Goal: Subscribe to service/newsletter

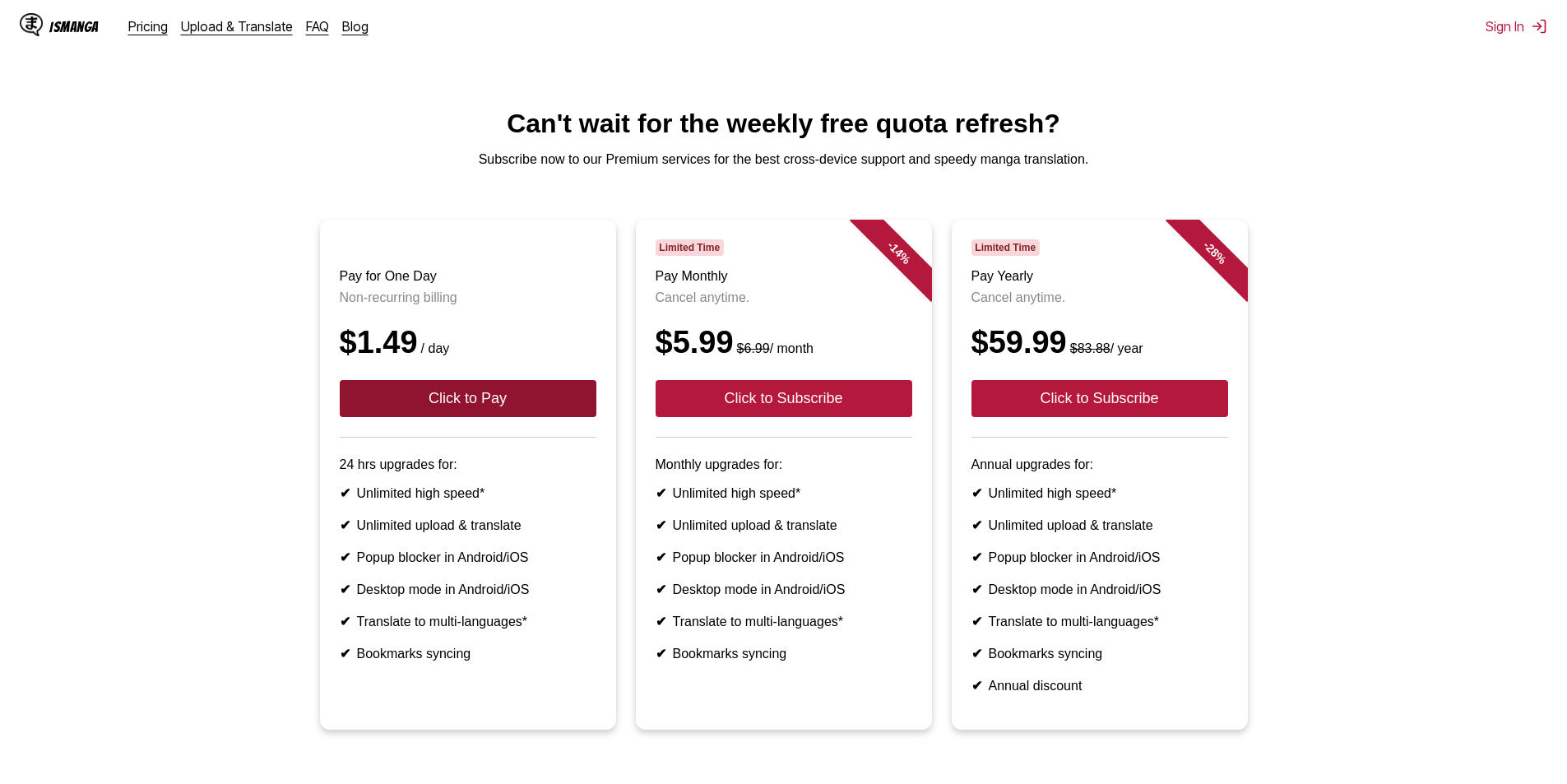
click at [462, 416] on button "Click to Pay" at bounding box center [467, 398] width 257 height 37
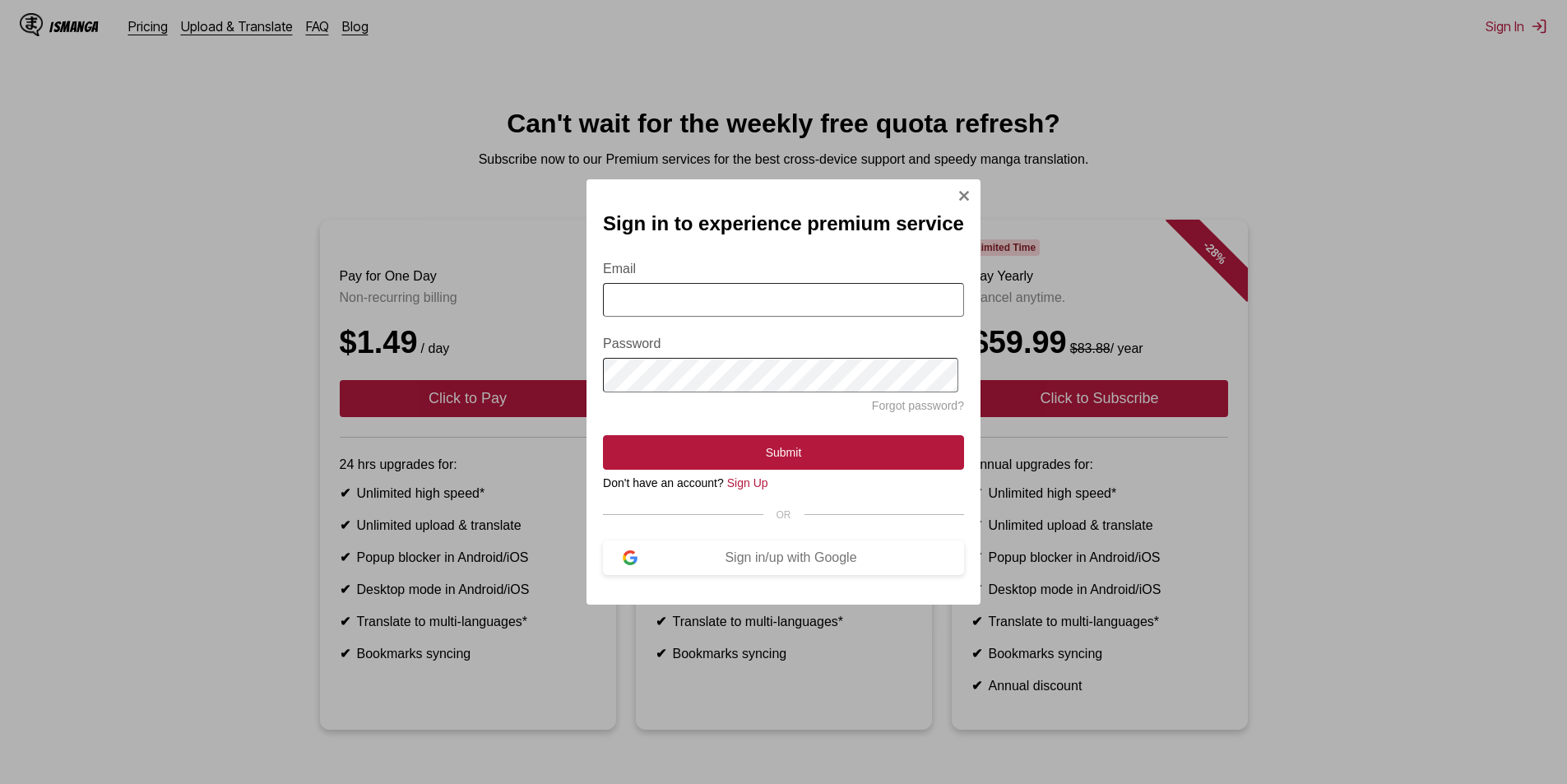
click at [462, 517] on div "Sign in to experience premium service Email Password Forgot password? Submit Do…" at bounding box center [784, 392] width 1567 height 784
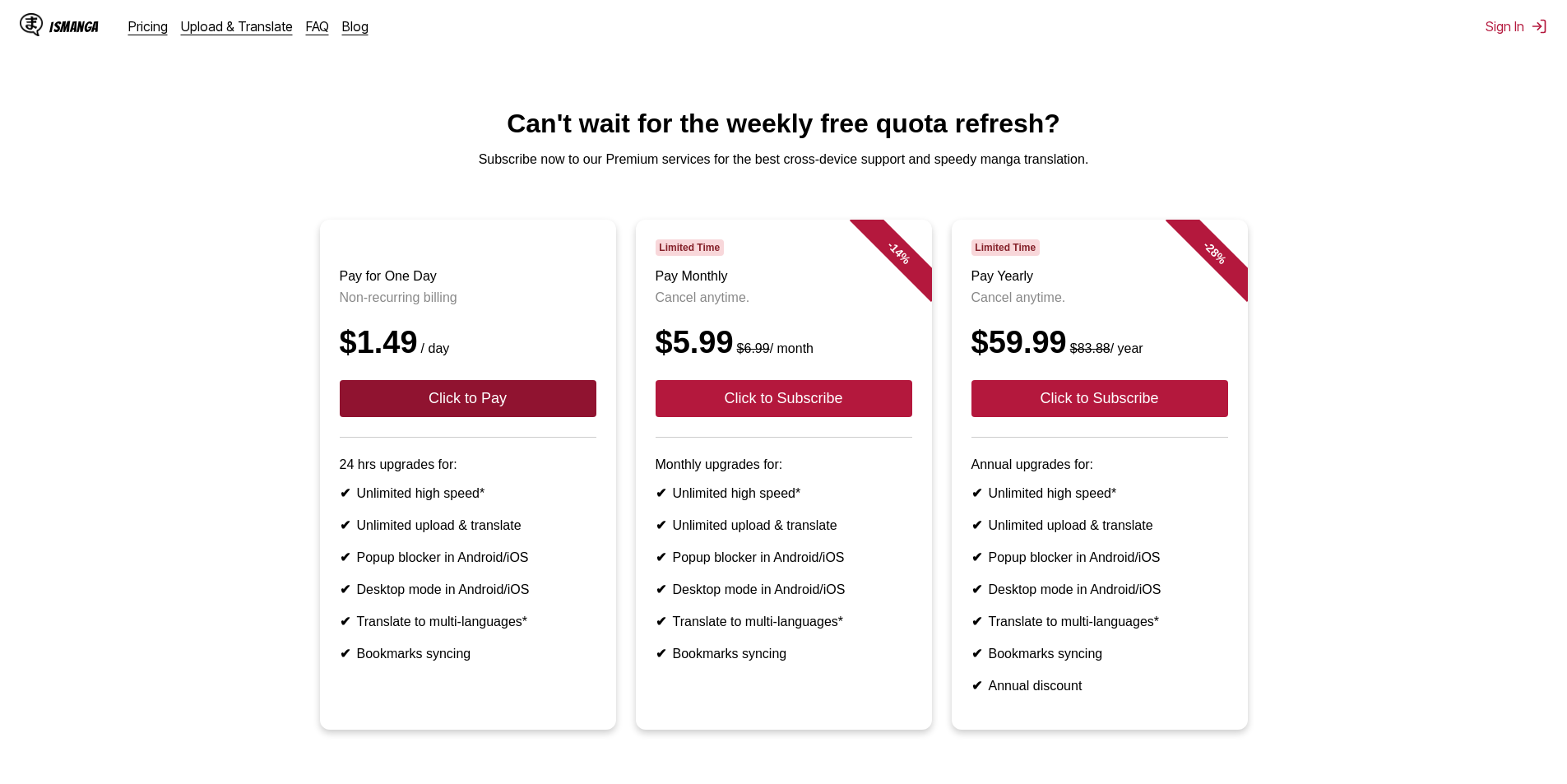
click at [445, 412] on button "Click to Pay" at bounding box center [467, 398] width 257 height 37
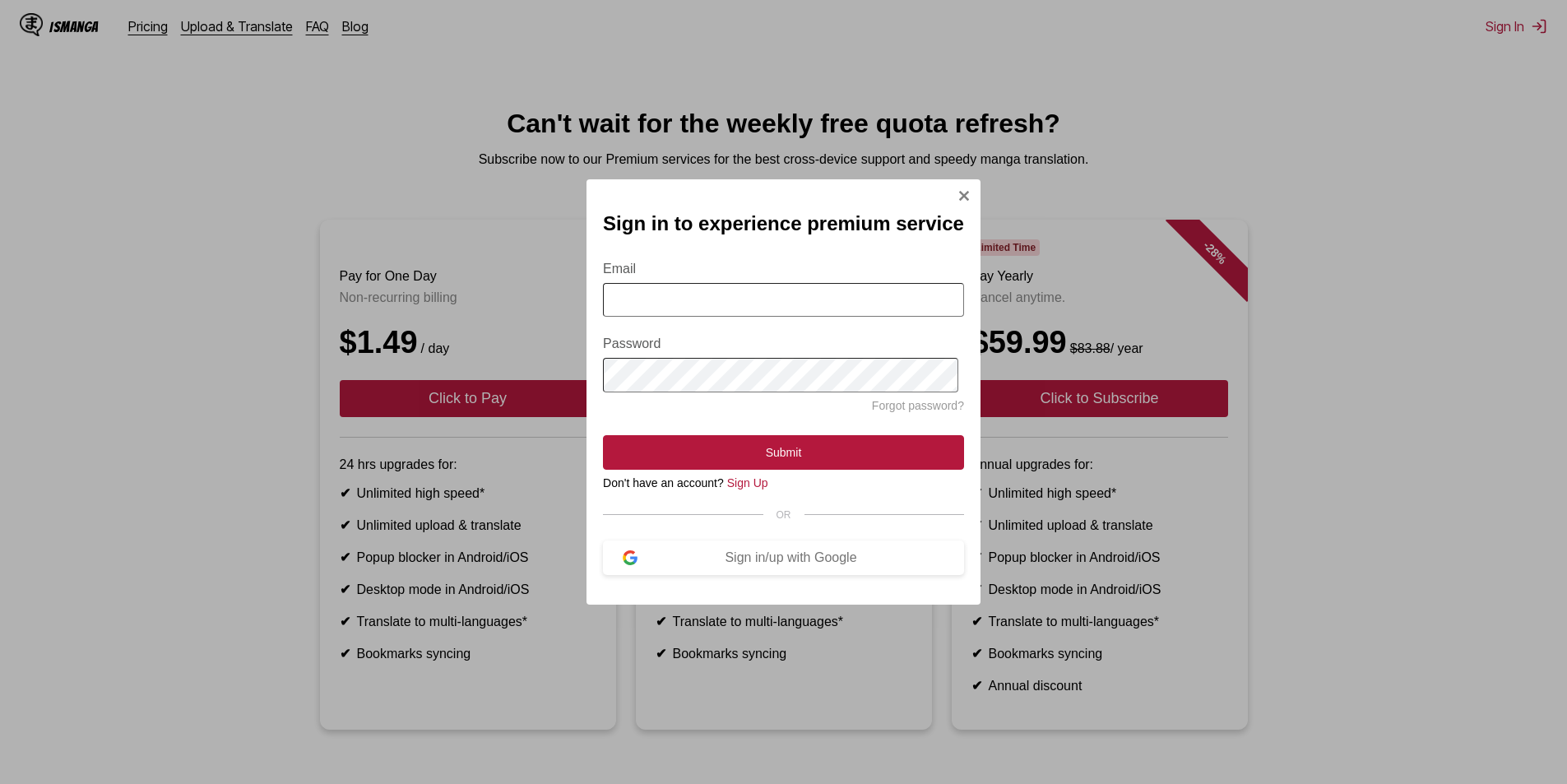
click at [758, 296] on input "Email" at bounding box center [784, 300] width 361 height 34
click at [762, 564] on div "Sign in/up with Google" at bounding box center [790, 557] width 307 height 15
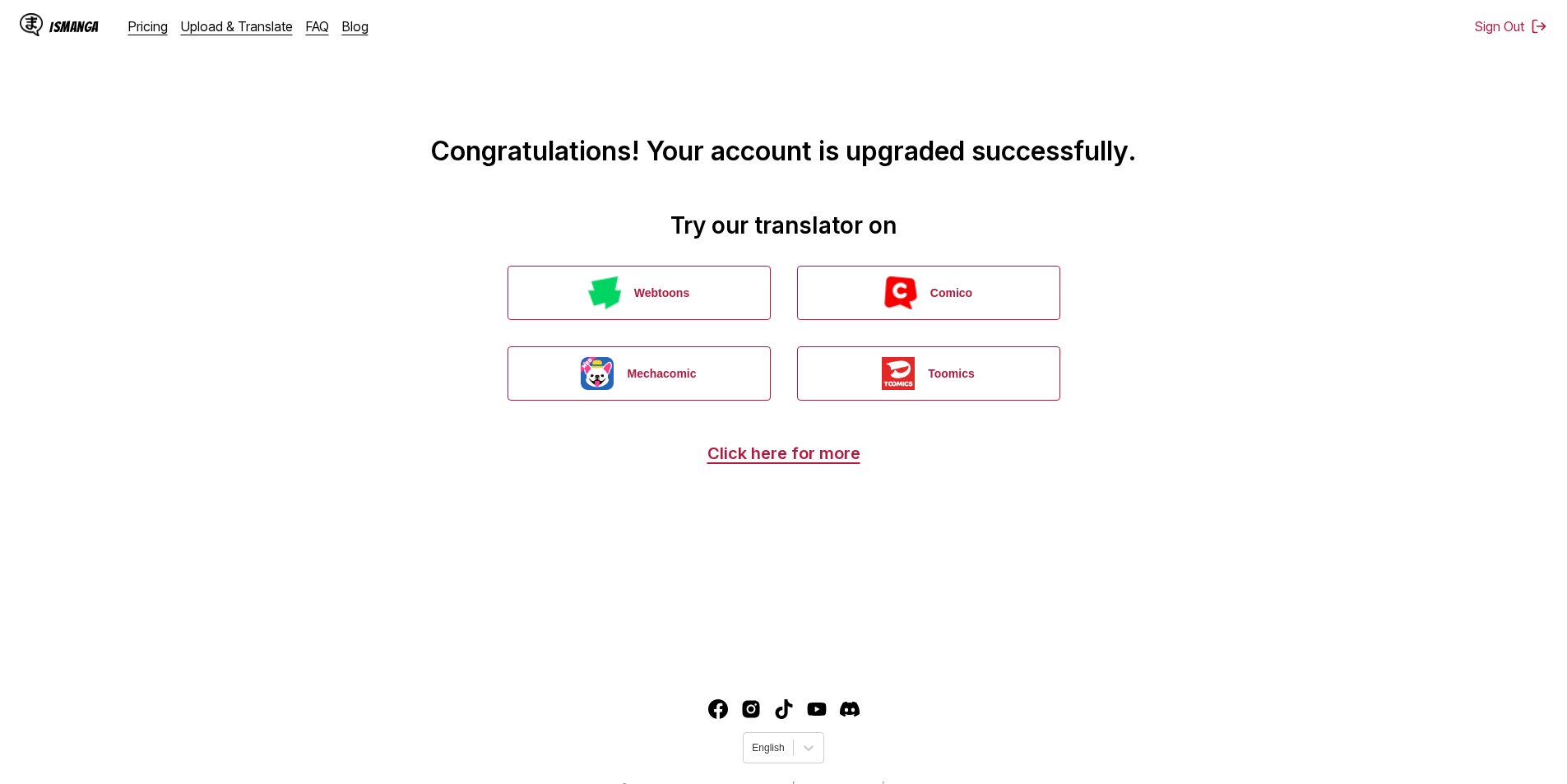
scroll to position [35, 0]
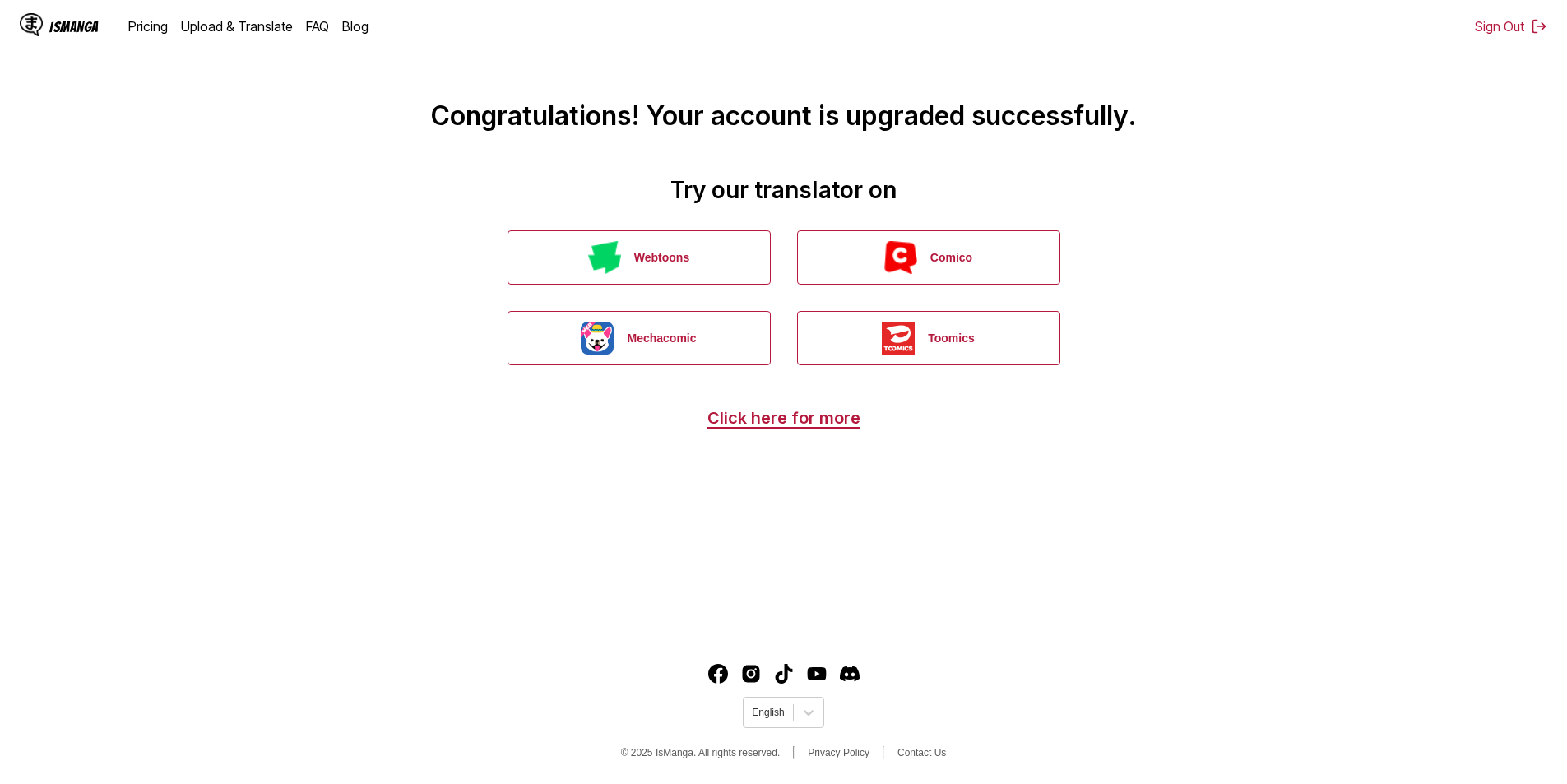
drag, startPoint x: 1358, startPoint y: 168, endPoint x: 688, endPoint y: 9, distance: 688.6
click at [1305, 164] on main "Congratulations! Your account is upgraded successfully. Try our translator on W…" at bounding box center [784, 297] width 1567 height 666
click at [1166, 342] on main "Congratulations! Your account is upgraded successfully. Try our translator on W…" at bounding box center [784, 297] width 1567 height 666
